Goal: Transaction & Acquisition: Download file/media

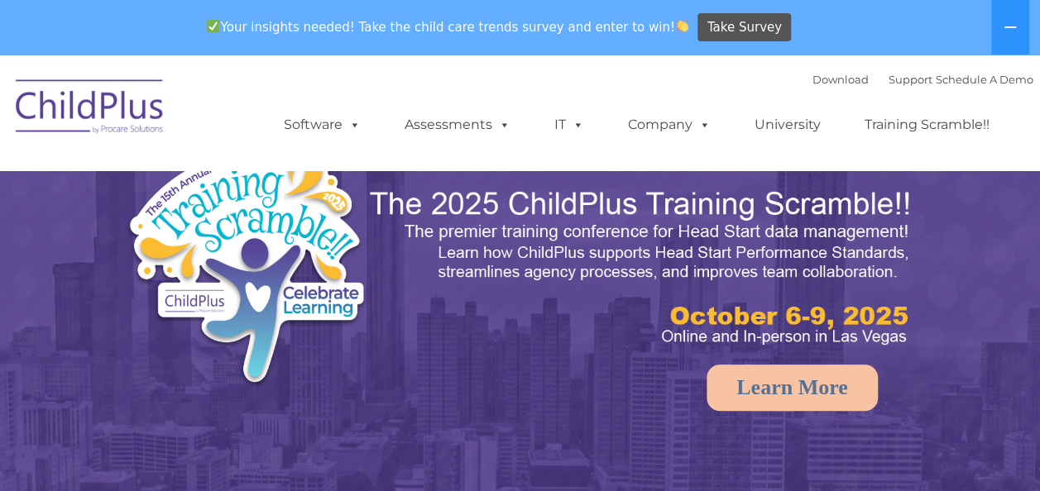
select select "MEDIUM"
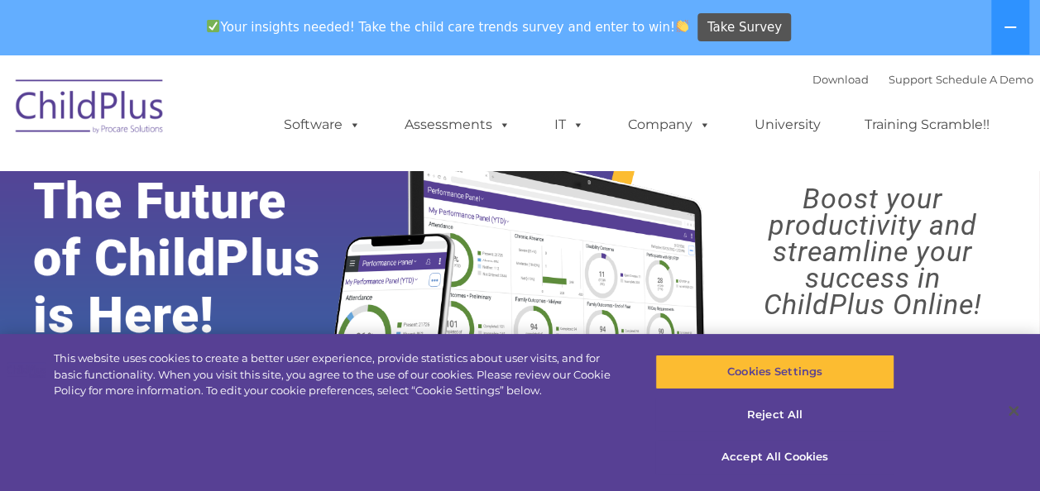
click at [202, 140] on div "Download Support | Schedule A Demo  MENU MENU Software ChildPlus: The original…" at bounding box center [519, 112] width 1025 height 91
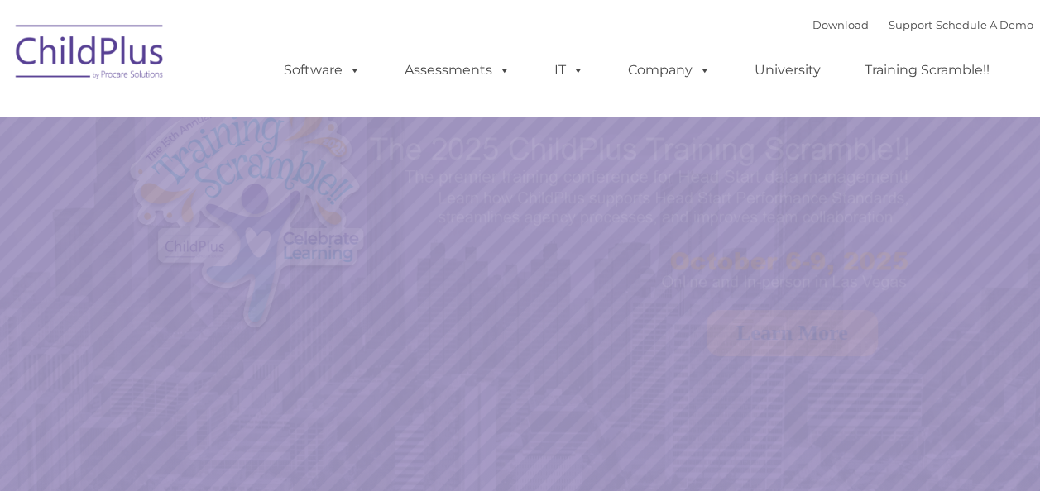
select select "MEDIUM"
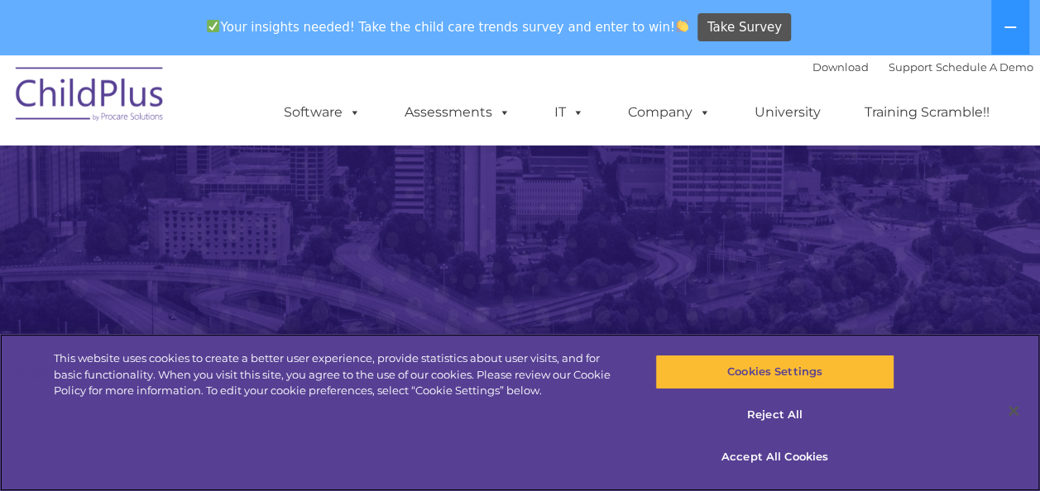
scroll to position [375, 0]
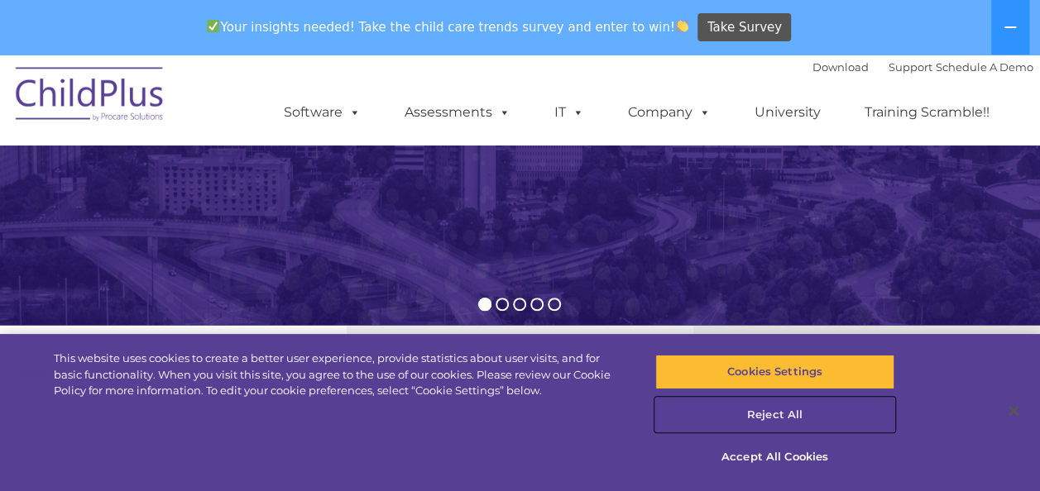
click at [769, 407] on button "Reject All" at bounding box center [774, 415] width 239 height 35
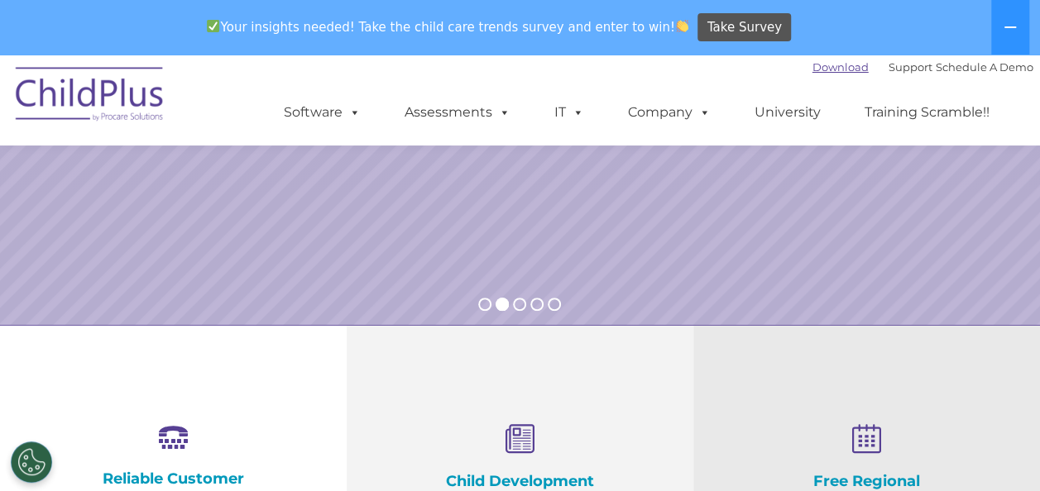
click at [812, 71] on link "Download" at bounding box center [840, 66] width 56 height 13
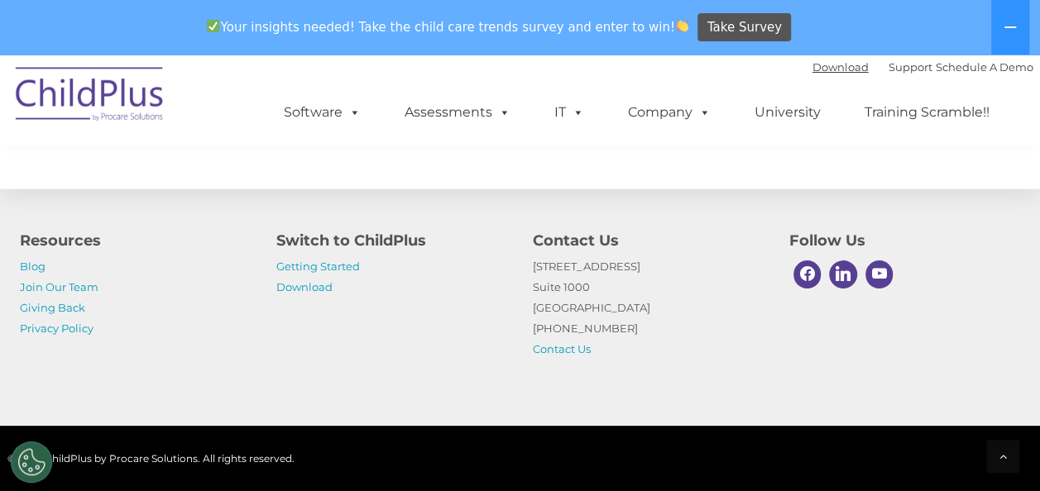
scroll to position [2056, 0]
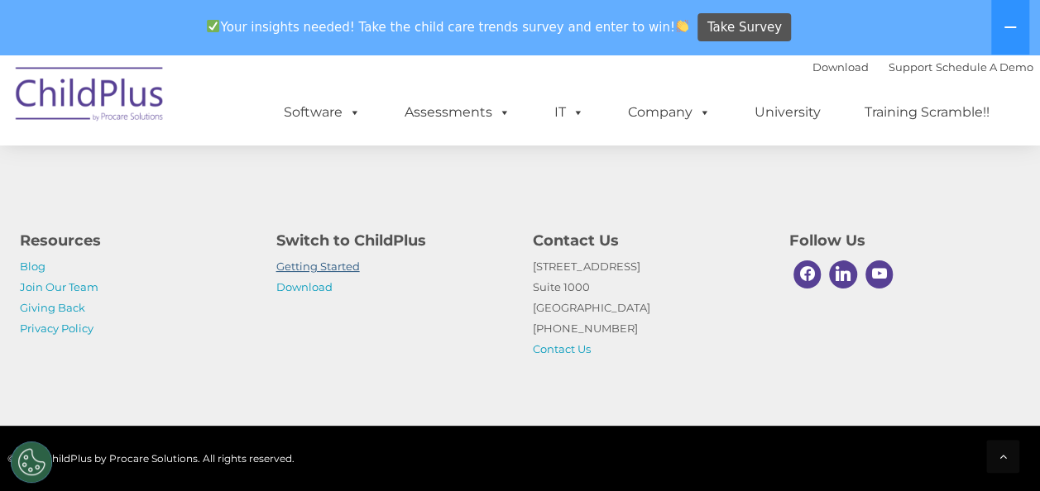
click at [299, 268] on link "Getting Started" at bounding box center [318, 266] width 84 height 13
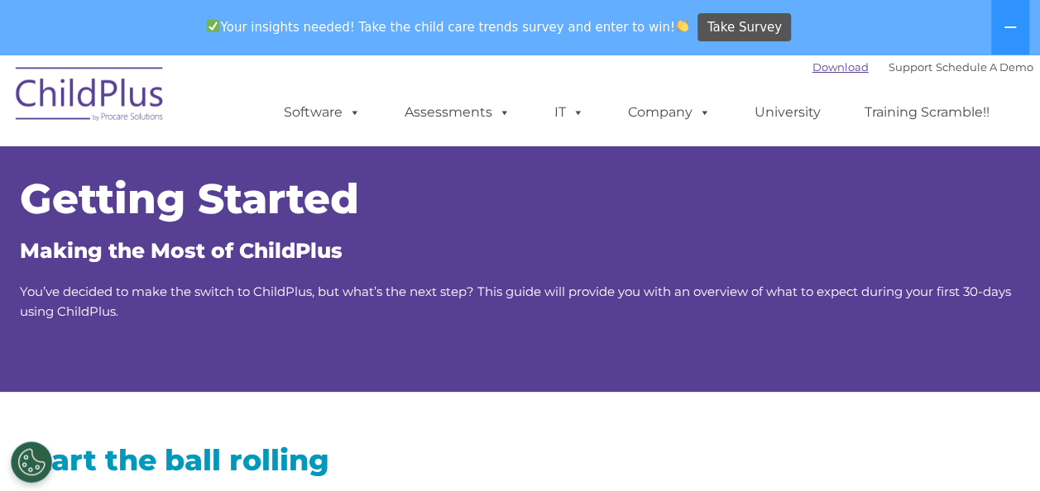
click at [819, 67] on link "Download" at bounding box center [840, 66] width 56 height 13
